Goal: Task Accomplishment & Management: Use online tool/utility

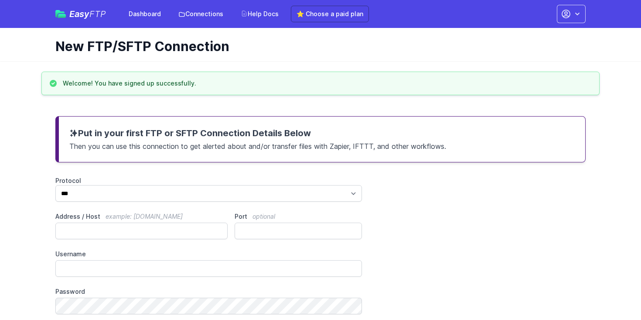
click at [196, 122] on div "Put in your first FTP or SFTP Connection Details Below Then you can use this co…" at bounding box center [320, 139] width 530 height 46
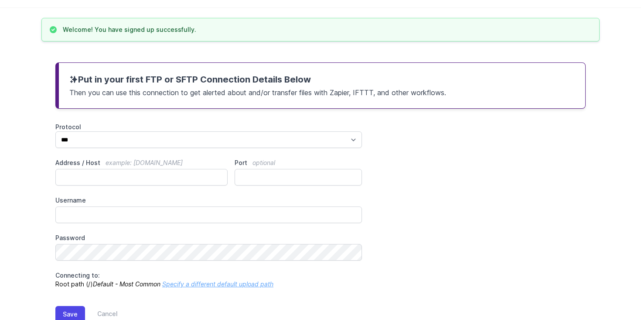
scroll to position [81, 0]
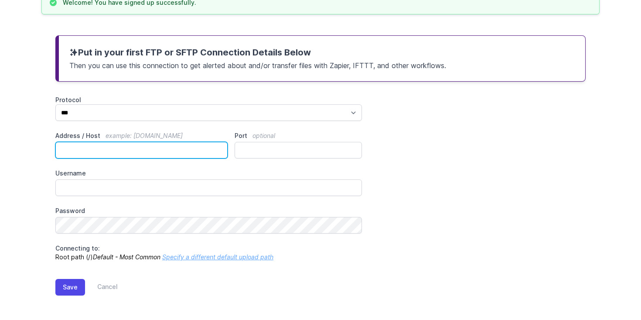
click at [135, 149] on input "Address / Host example: ftp.mydomain.com" at bounding box center [141, 150] width 172 height 17
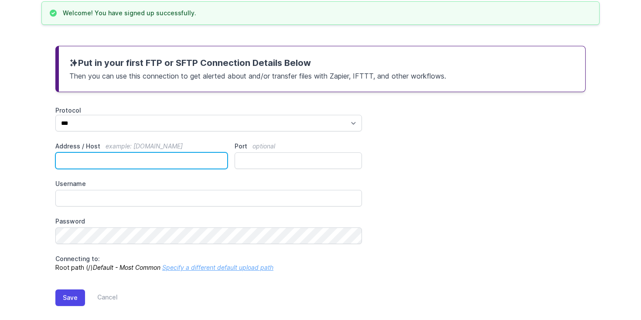
scroll to position [0, 0]
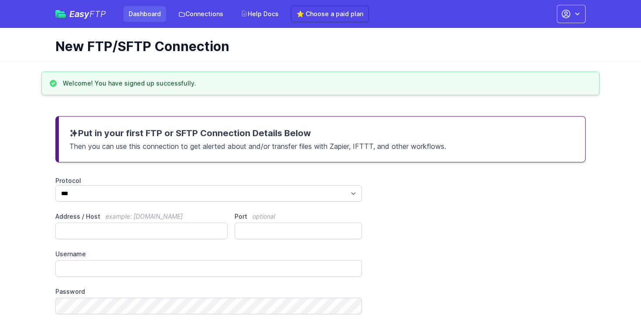
click at [144, 14] on link "Dashboard" at bounding box center [144, 14] width 43 height 16
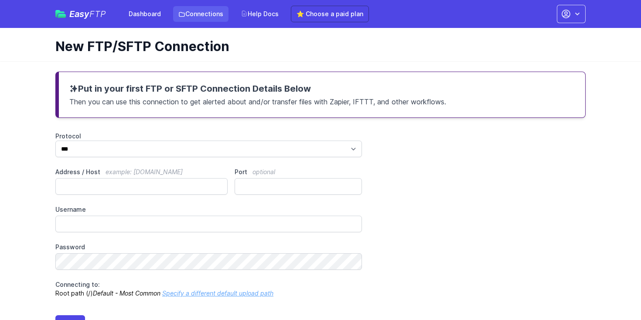
click at [209, 13] on link "Connections" at bounding box center [200, 14] width 55 height 16
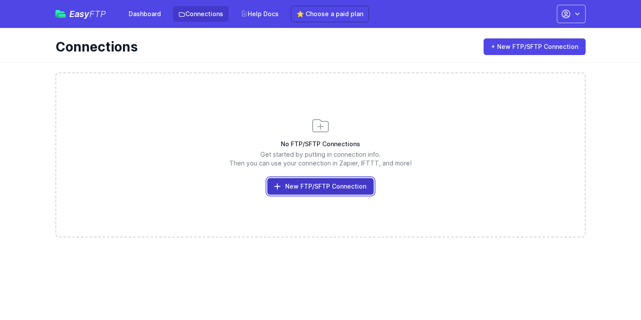
click at [308, 189] on link "New FTP/SFTP Connection" at bounding box center [320, 186] width 106 height 17
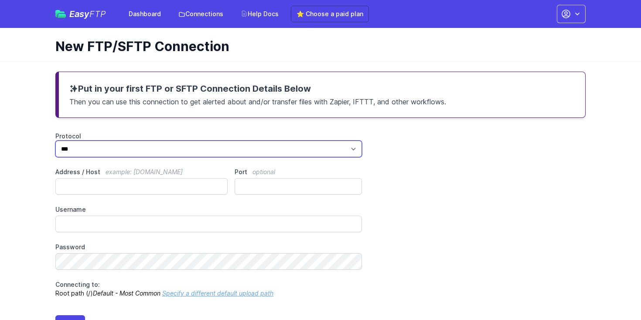
click at [135, 150] on select "*** **** ****" at bounding box center [208, 148] width 306 height 17
click at [55, 140] on select "*** **** ****" at bounding box center [208, 148] width 306 height 17
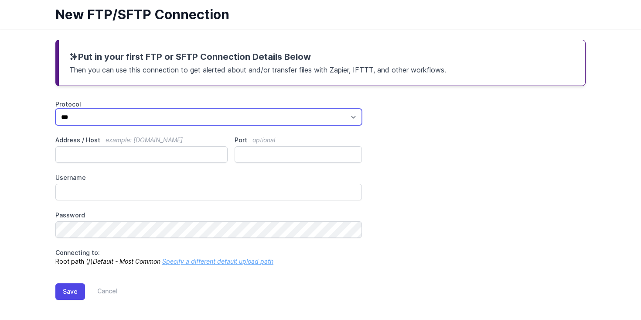
scroll to position [32, 0]
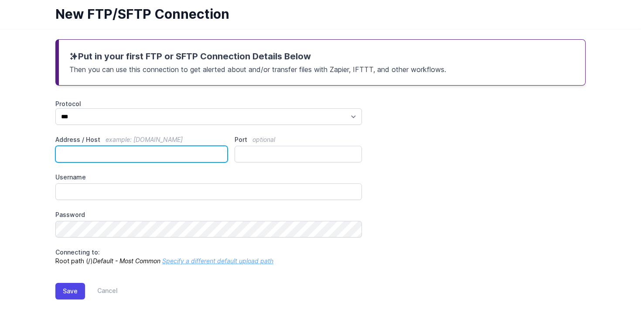
click at [135, 153] on input "Address / Host example: [DOMAIN_NAME]" at bounding box center [141, 154] width 172 height 17
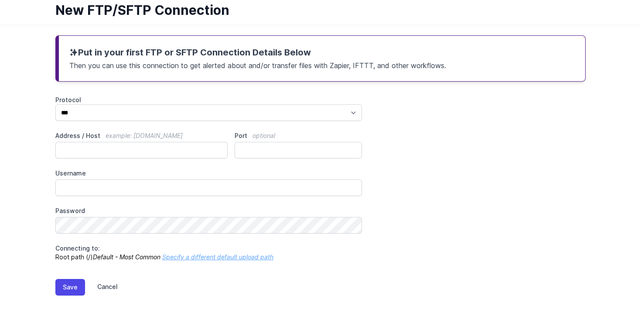
click at [108, 288] on link "Cancel" at bounding box center [101, 287] width 33 height 17
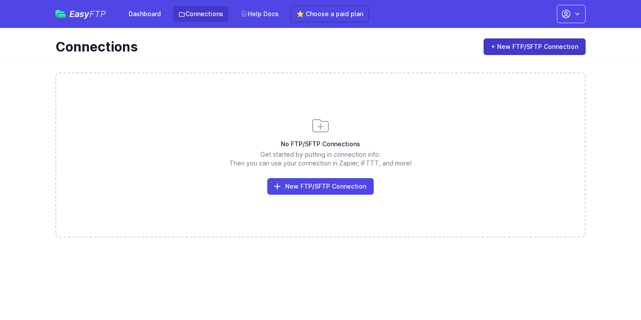
drag, startPoint x: 495, startPoint y: 33, endPoint x: 578, endPoint y: 49, distance: 84.7
click at [578, 49] on div "Connections + New FTP/SFTP Connection" at bounding box center [320, 45] width 558 height 34
copy link "+ New FTP/SFTP Connection"
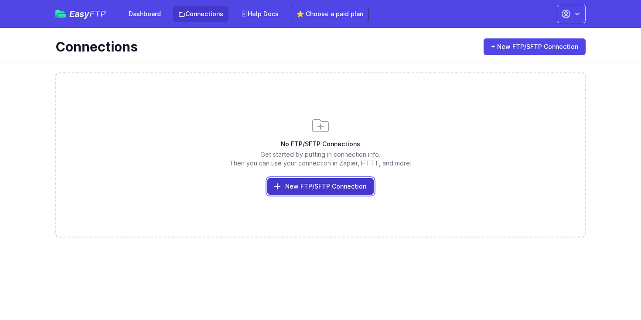
click at [319, 187] on link "New FTP/SFTP Connection" at bounding box center [320, 186] width 106 height 17
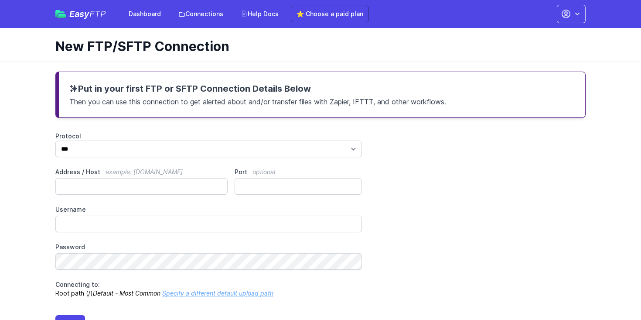
click at [203, 24] on div "Easy FTP Dashboard Connections Help Docs ⭐ Choose a paid plan Account Settings …" at bounding box center [320, 14] width 530 height 28
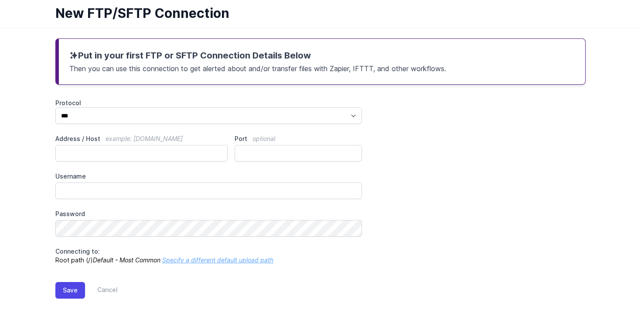
scroll to position [36, 0]
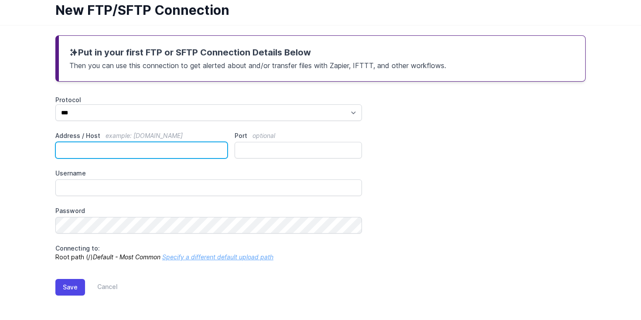
click at [162, 143] on input "Address / Host example: [DOMAIN_NAME]" at bounding box center [141, 150] width 172 height 17
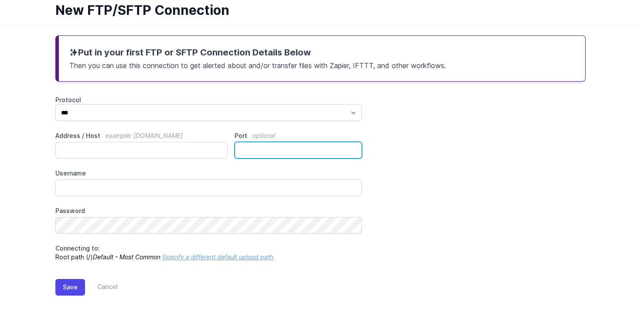
click at [261, 154] on input "Port optional" at bounding box center [298, 150] width 127 height 17
click at [24, 240] on main "Put in your first FTP or SFTP Connection Details Below Then you can use this co…" at bounding box center [320, 172] width 641 height 295
